Goal: Check status: Check status

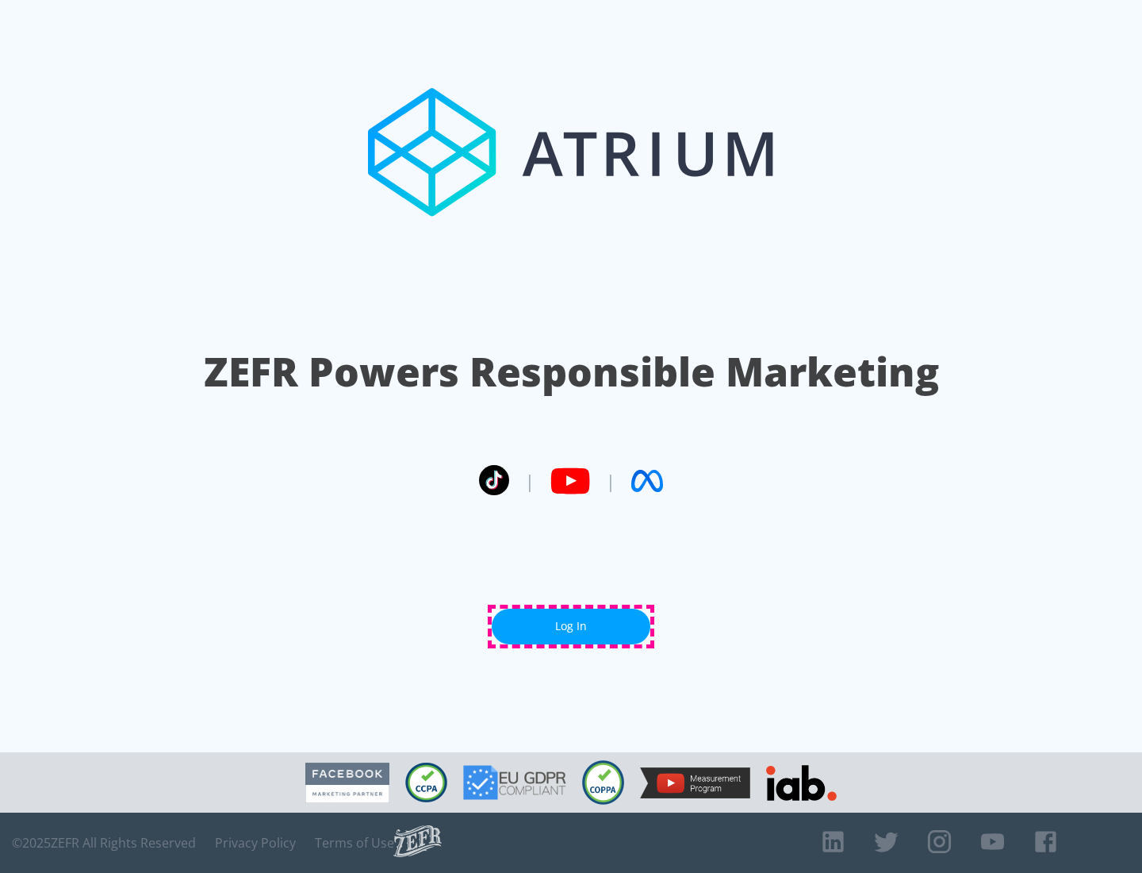
click at [571, 626] on link "Log In" at bounding box center [571, 626] width 159 height 36
